Goal: Navigation & Orientation: Find specific page/section

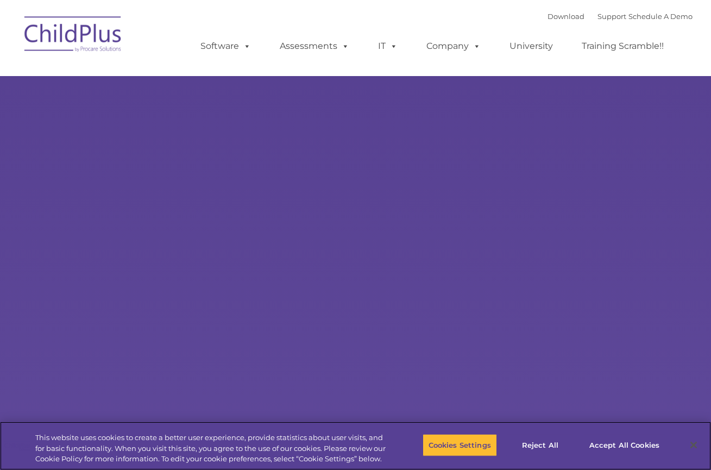
select select "MEDIUM"
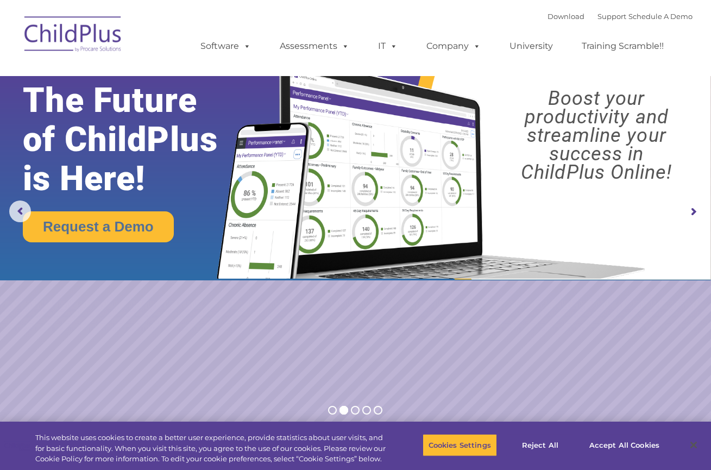
click at [699, 213] on rs-arrow at bounding box center [694, 212] width 22 height 22
click at [696, 207] on rs-arrow at bounding box center [694, 212] width 22 height 22
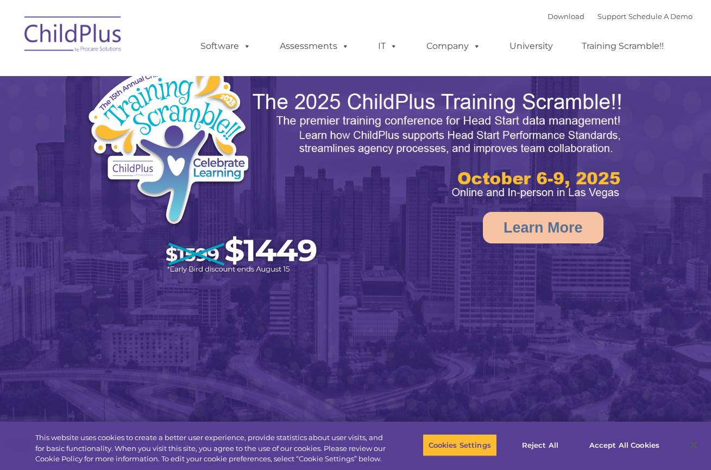
select select "MEDIUM"
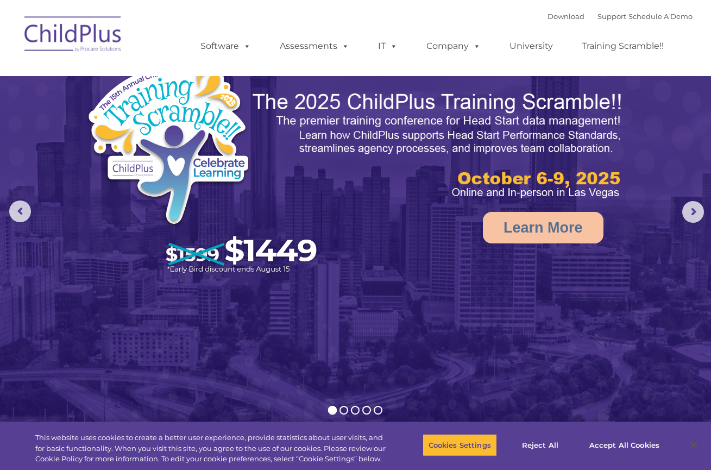
click at [70, 45] on img at bounding box center [73, 36] width 109 height 54
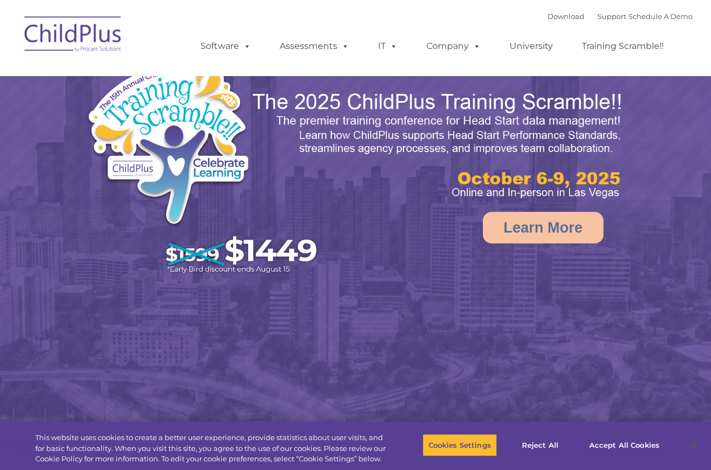
select select "MEDIUM"
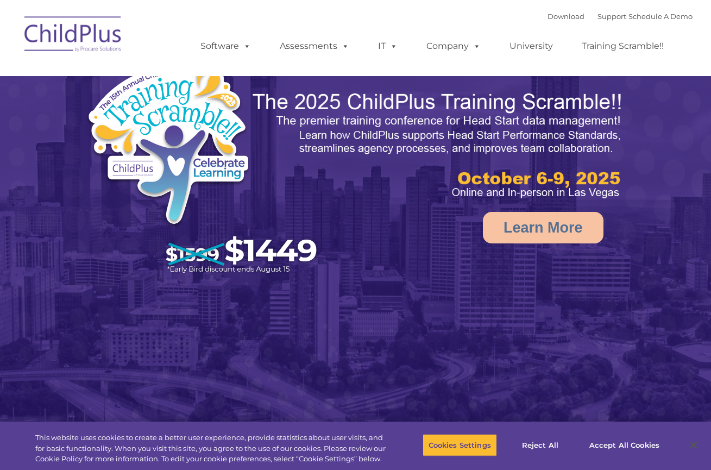
click at [76, 38] on img at bounding box center [73, 36] width 109 height 54
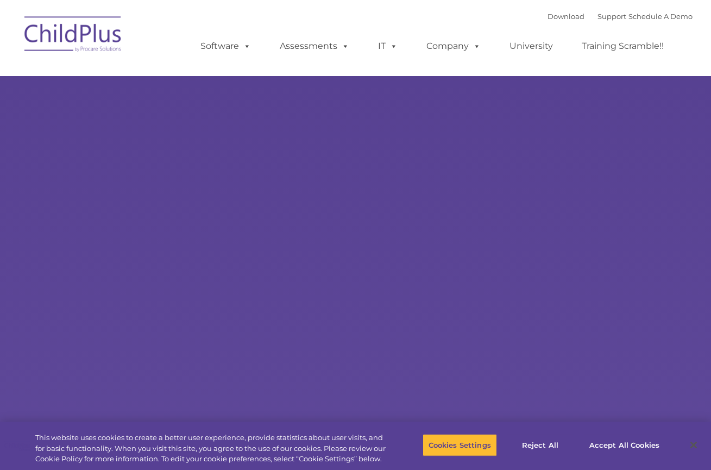
type input ""
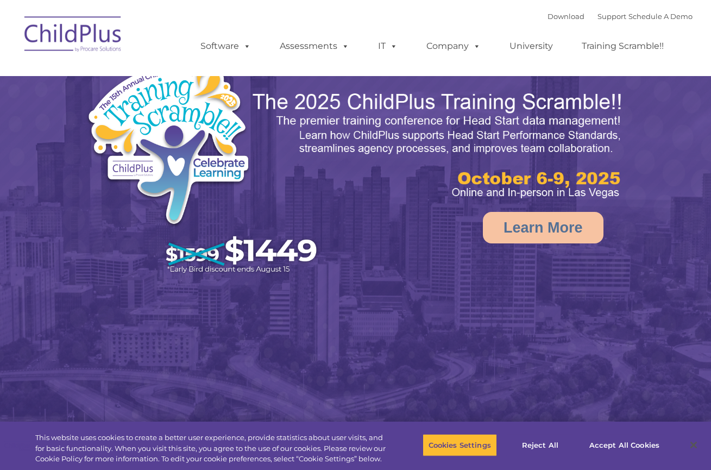
select select "MEDIUM"
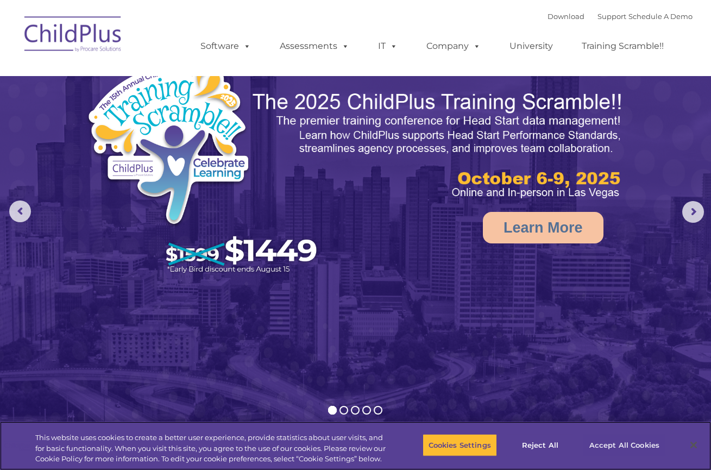
click at [627, 446] on button "Accept All Cookies" at bounding box center [625, 445] width 82 height 23
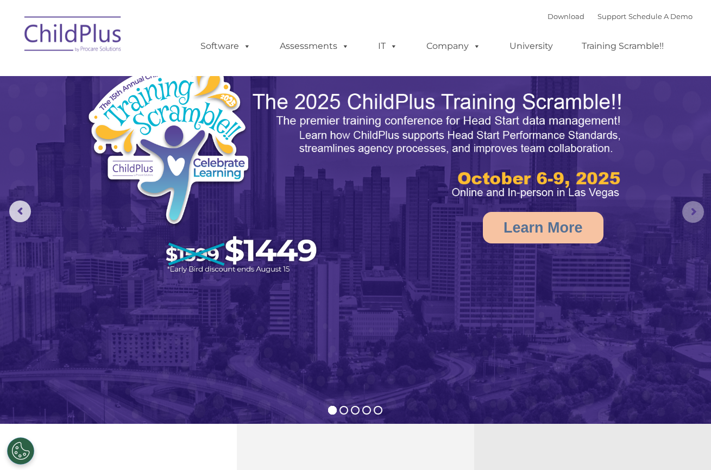
click at [691, 213] on rs-arrow at bounding box center [694, 212] width 22 height 22
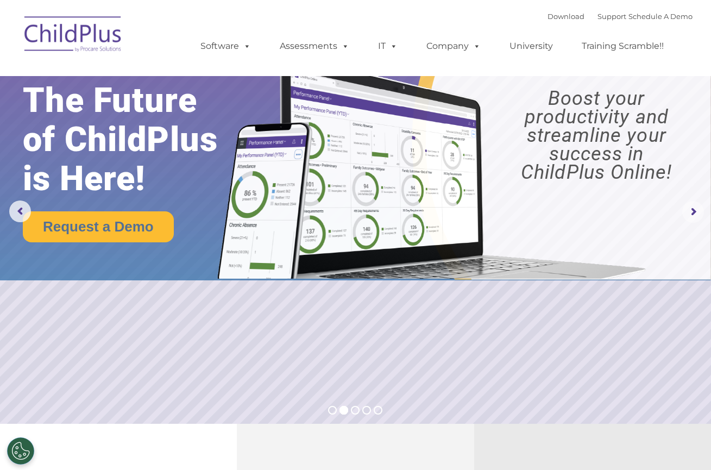
click at [691, 212] on rs-arrow at bounding box center [694, 212] width 22 height 22
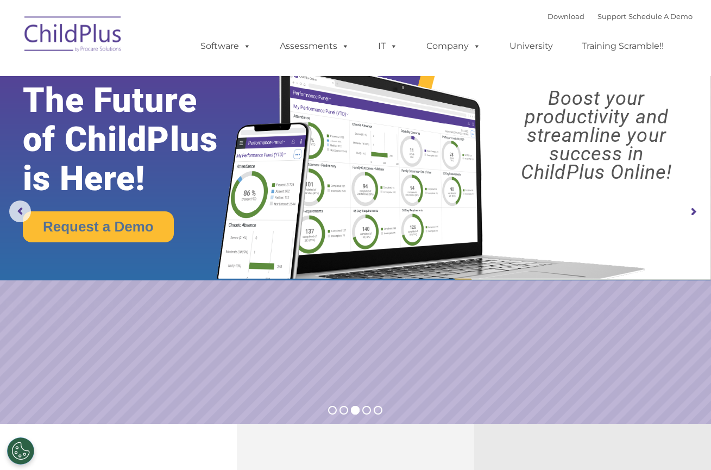
click at [691, 212] on rs-arrow at bounding box center [694, 212] width 22 height 22
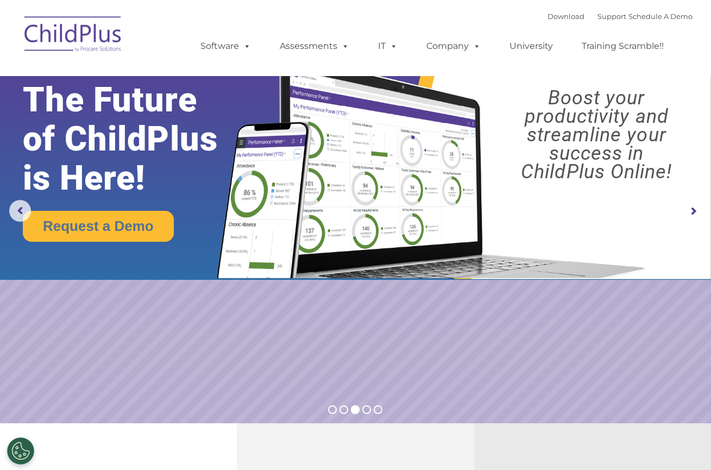
scroll to position [1156, 0]
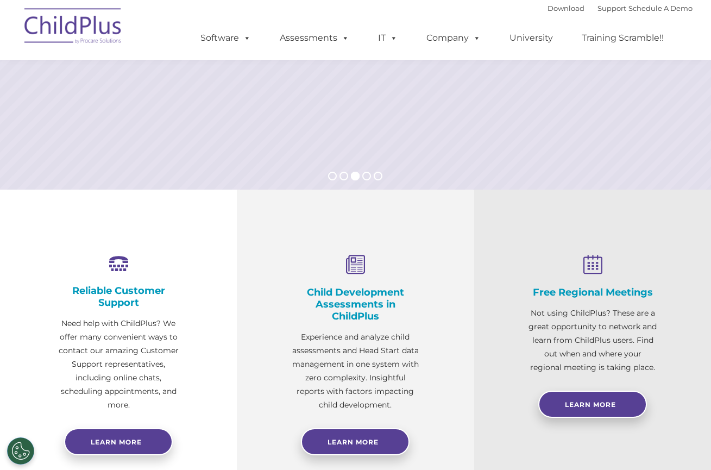
click at [683, 215] on div "New Layer Learn More Request a Demo The Future of ChildPlus is Here! Boost your…" at bounding box center [355, 463] width 711 height 1394
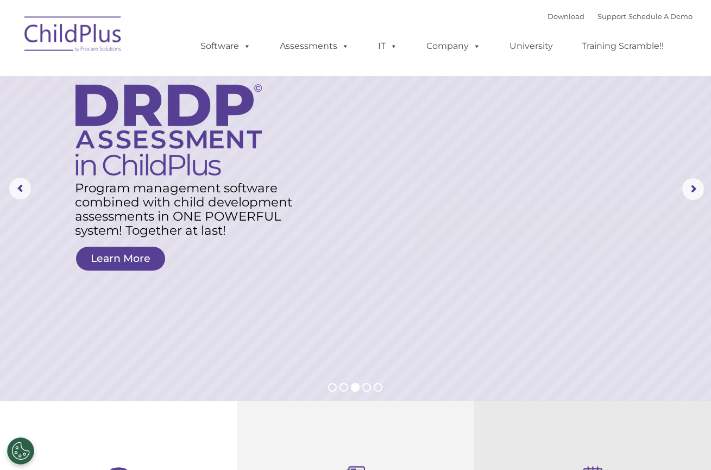
scroll to position [0, 0]
